Goal: Transaction & Acquisition: Purchase product/service

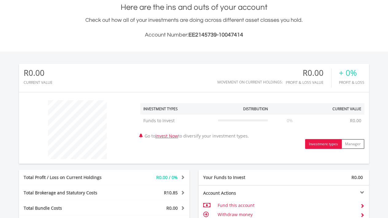
scroll to position [159, 0]
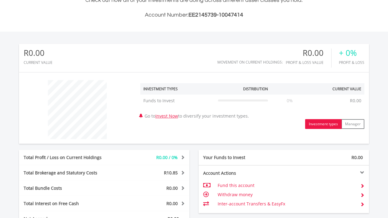
click at [172, 115] on link "Invest Now" at bounding box center [166, 116] width 23 height 6
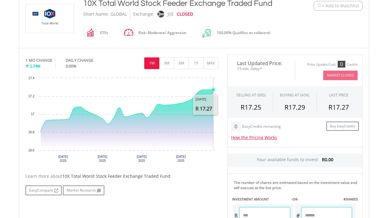
scroll to position [92, 0]
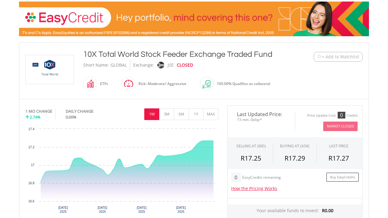
drag, startPoint x: 85, startPoint y: 53, endPoint x: 272, endPoint y: 49, distance: 187.4
click at [272, 49] on div "10X Total World Stock Feeder Exchange Traded Fund" at bounding box center [179, 54] width 193 height 11
copy div "10X Total World Stock Feeder Exchange Traded Fund"
click at [184, 115] on button "6M" at bounding box center [181, 114] width 15 height 12
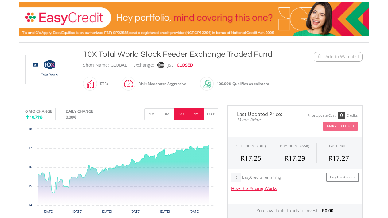
click at [193, 113] on button "1Y" at bounding box center [196, 114] width 15 height 12
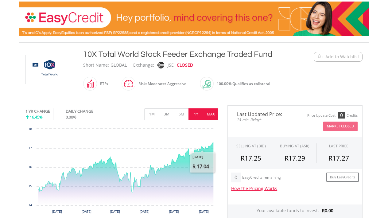
click at [210, 115] on button "MAX" at bounding box center [210, 114] width 15 height 12
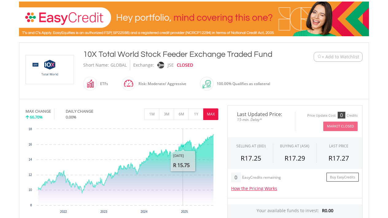
scroll to position [108, 0]
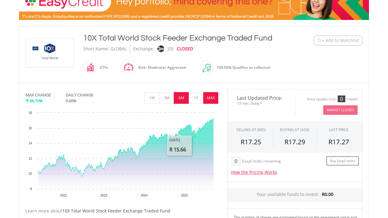
click at [178, 100] on button "6M" at bounding box center [181, 98] width 15 height 12
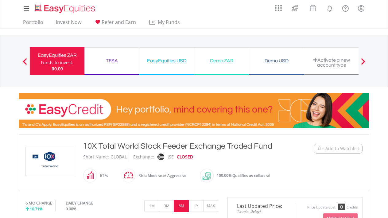
scroll to position [0, 0]
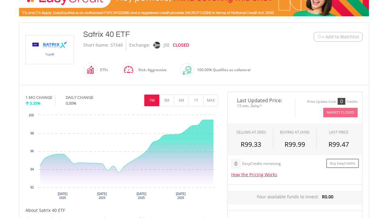
scroll to position [128, 0]
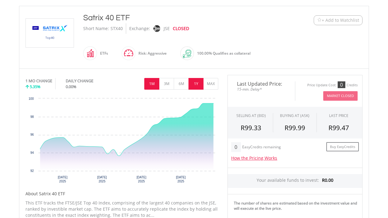
click at [195, 82] on button "1Y" at bounding box center [196, 84] width 15 height 12
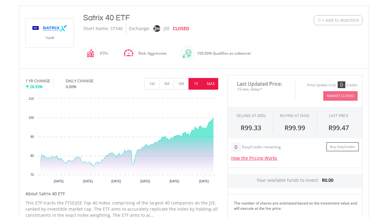
click at [206, 83] on button "MAX" at bounding box center [210, 84] width 15 height 12
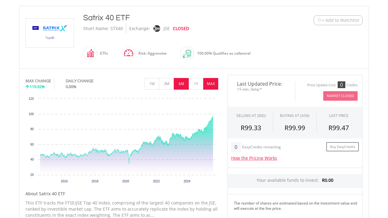
click at [174, 81] on button "6M" at bounding box center [181, 84] width 15 height 12
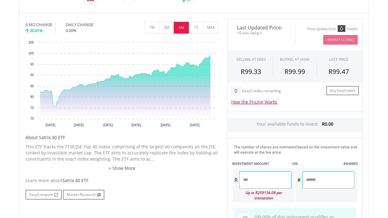
scroll to position [237, 0]
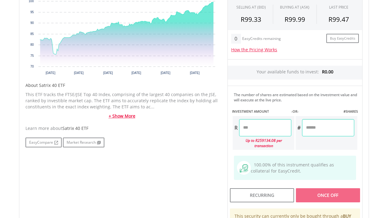
click at [124, 115] on link "+ Show More" at bounding box center [121, 116] width 193 height 6
